Goal: Task Accomplishment & Management: Manage account settings

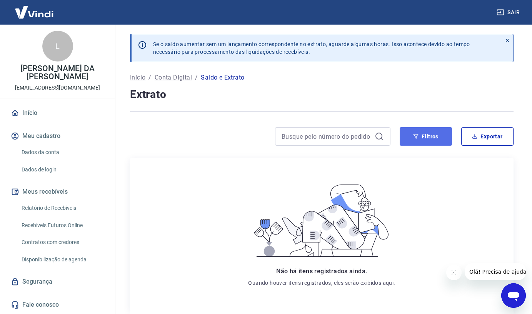
click at [439, 137] on button "Filtros" at bounding box center [426, 136] width 52 height 18
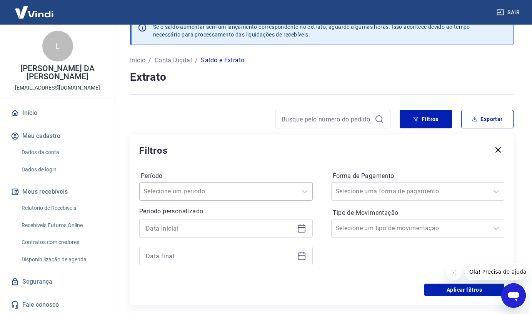
click at [268, 201] on div "Selecione um período" at bounding box center [225, 191] width 173 height 18
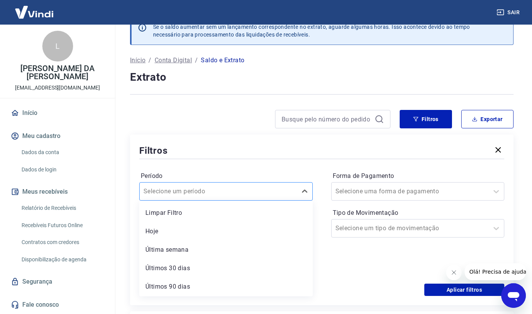
scroll to position [18, 0]
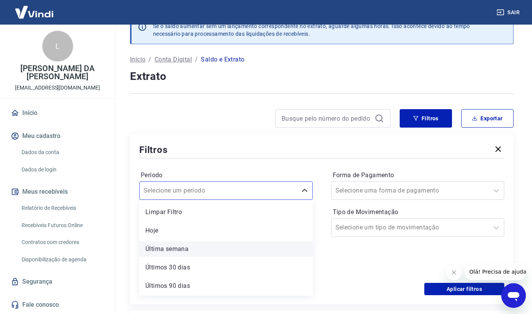
click at [227, 245] on div "Última semana" at bounding box center [225, 249] width 173 height 15
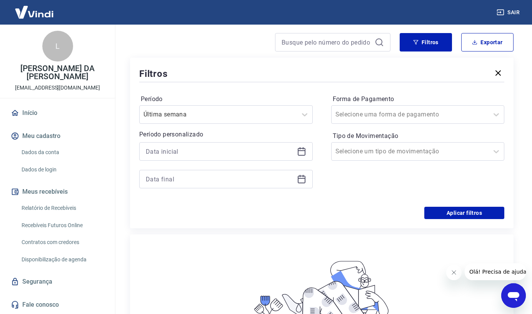
scroll to position [95, 0]
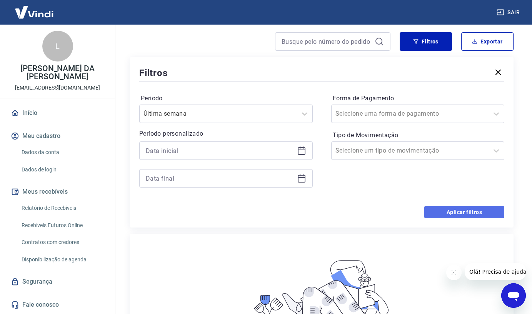
click at [462, 210] on button "Aplicar filtros" at bounding box center [464, 212] width 80 height 12
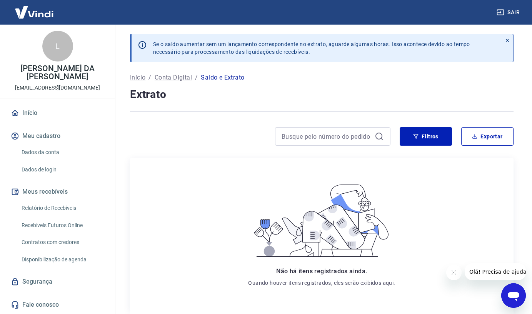
click at [40, 107] on link "Início" at bounding box center [57, 113] width 97 height 17
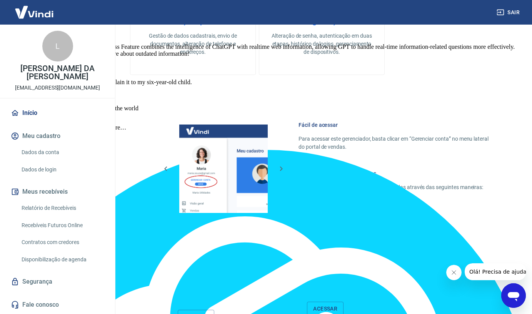
scroll to position [385, 0]
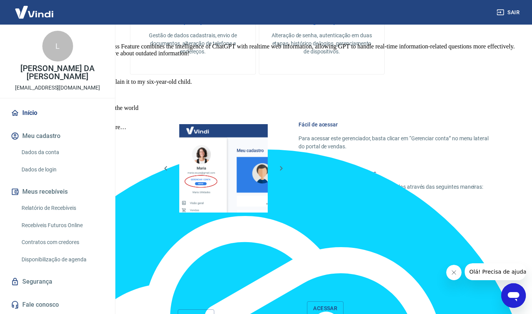
click at [216, 187] on img at bounding box center [223, 168] width 88 height 88
click at [282, 169] on icon "button" at bounding box center [281, 168] width 3 height 5
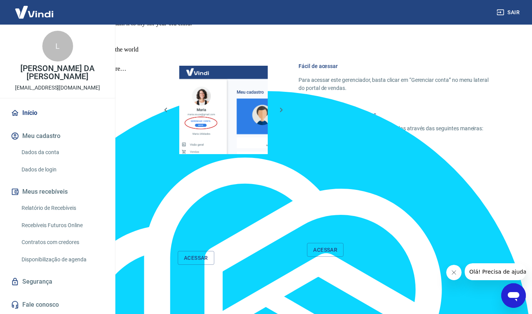
scroll to position [445, 0]
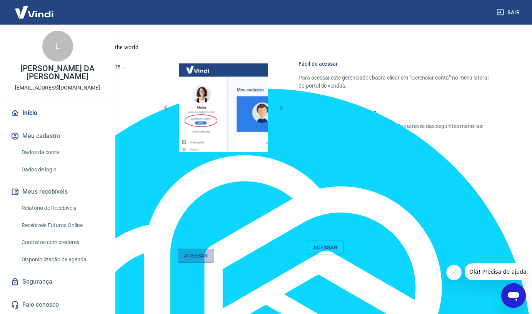
click at [202, 258] on link "Acessar" at bounding box center [196, 256] width 37 height 14
